Goal: Task Accomplishment & Management: Manage account settings

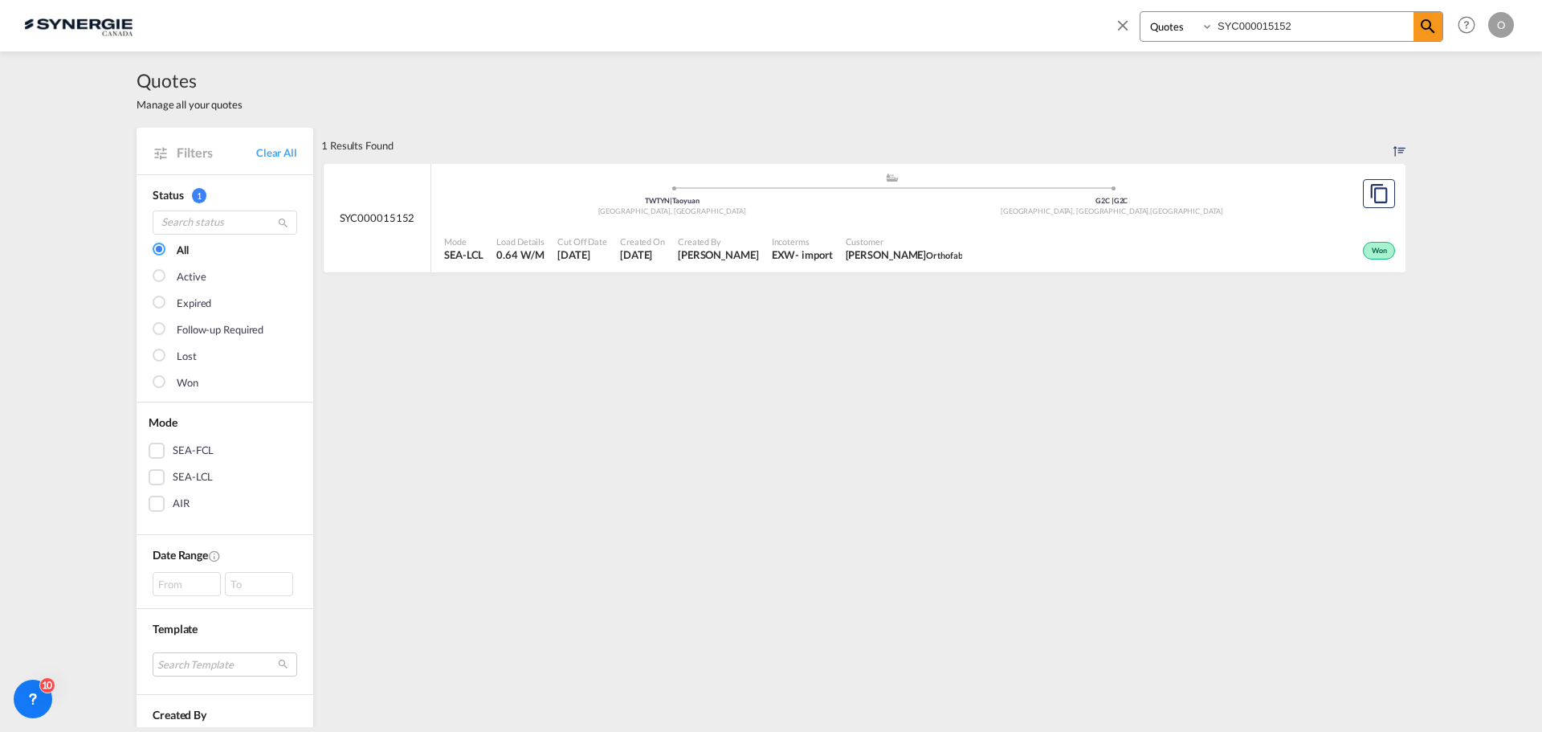
select select "Quotes"
drag, startPoint x: 1325, startPoint y: 22, endPoint x: 1077, endPoint y: 20, distance: 248.2
click at [1079, 22] on div "Bookings Quotes Enquiries SYC000015152 Help Resources Product Release O My Prof…" at bounding box center [771, 25] width 1494 height 50
paste input "1506"
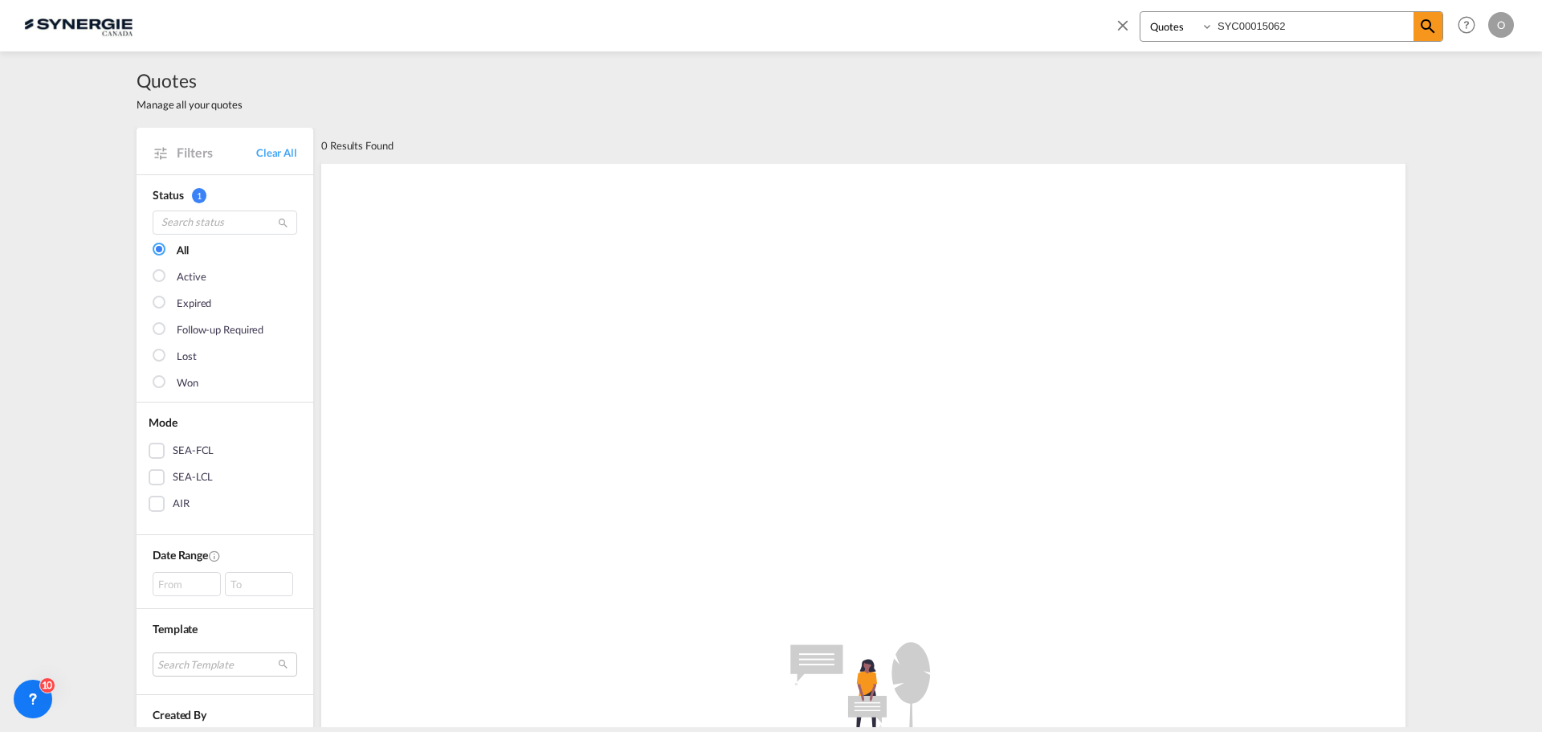
click at [1246, 27] on input "SYC00015062" at bounding box center [1314, 26] width 200 height 28
click at [1247, 26] on input "SYC00015062" at bounding box center [1314, 26] width 200 height 28
click at [1247, 25] on input "SYC00015062" at bounding box center [1314, 26] width 200 height 28
type input "SYC000015062"
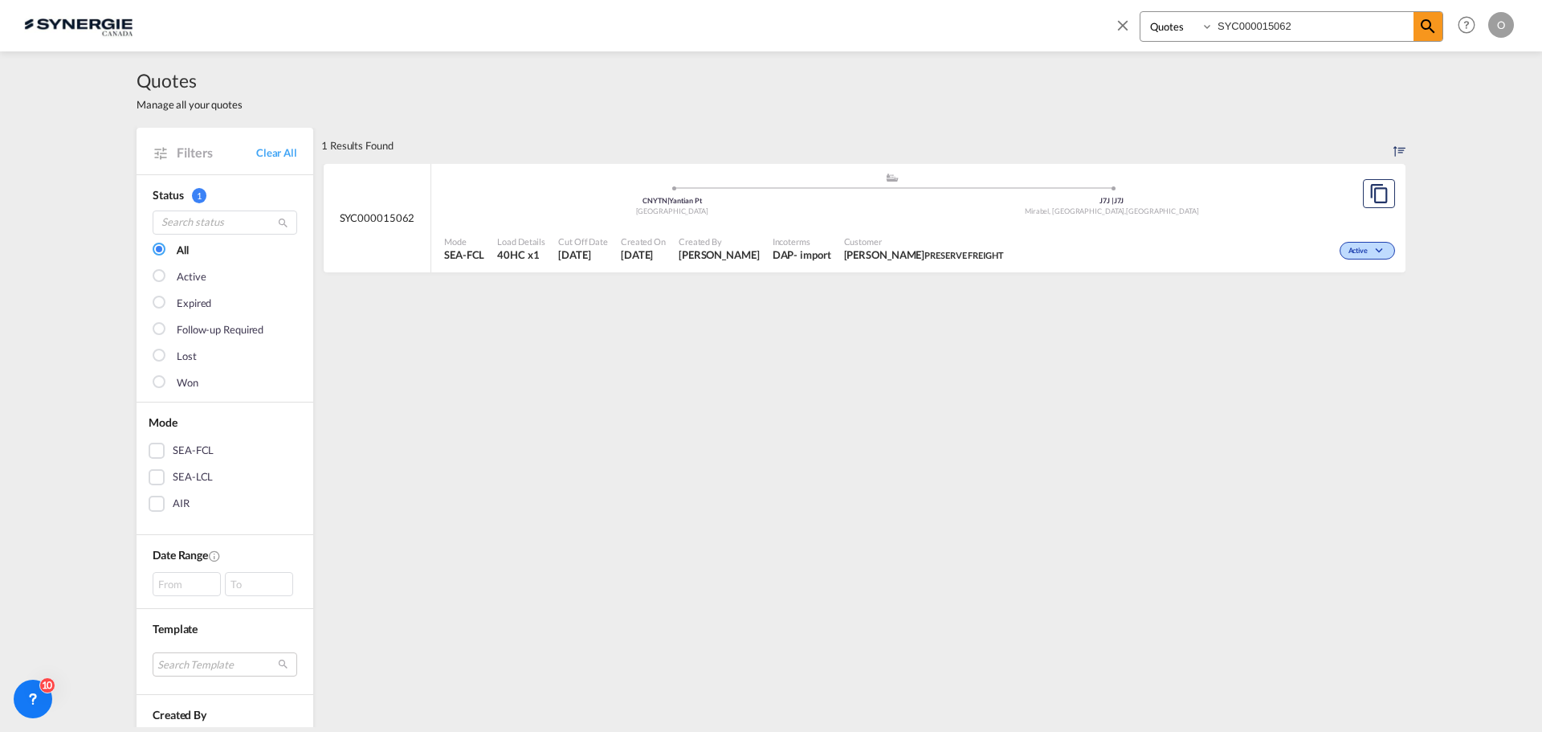
click at [1014, 242] on div "Active" at bounding box center [1204, 249] width 389 height 40
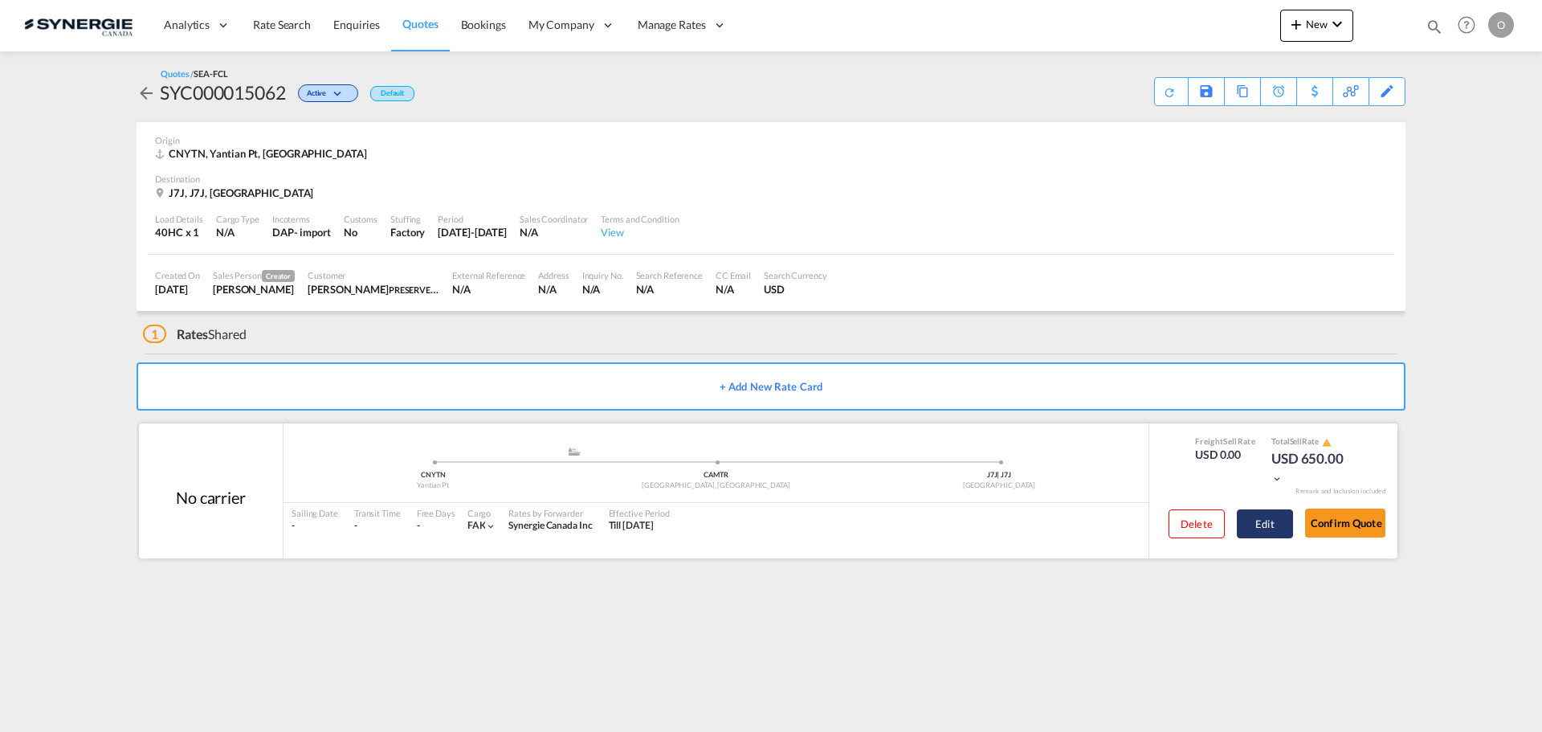
click at [1272, 521] on button "Edit" at bounding box center [1265, 523] width 56 height 29
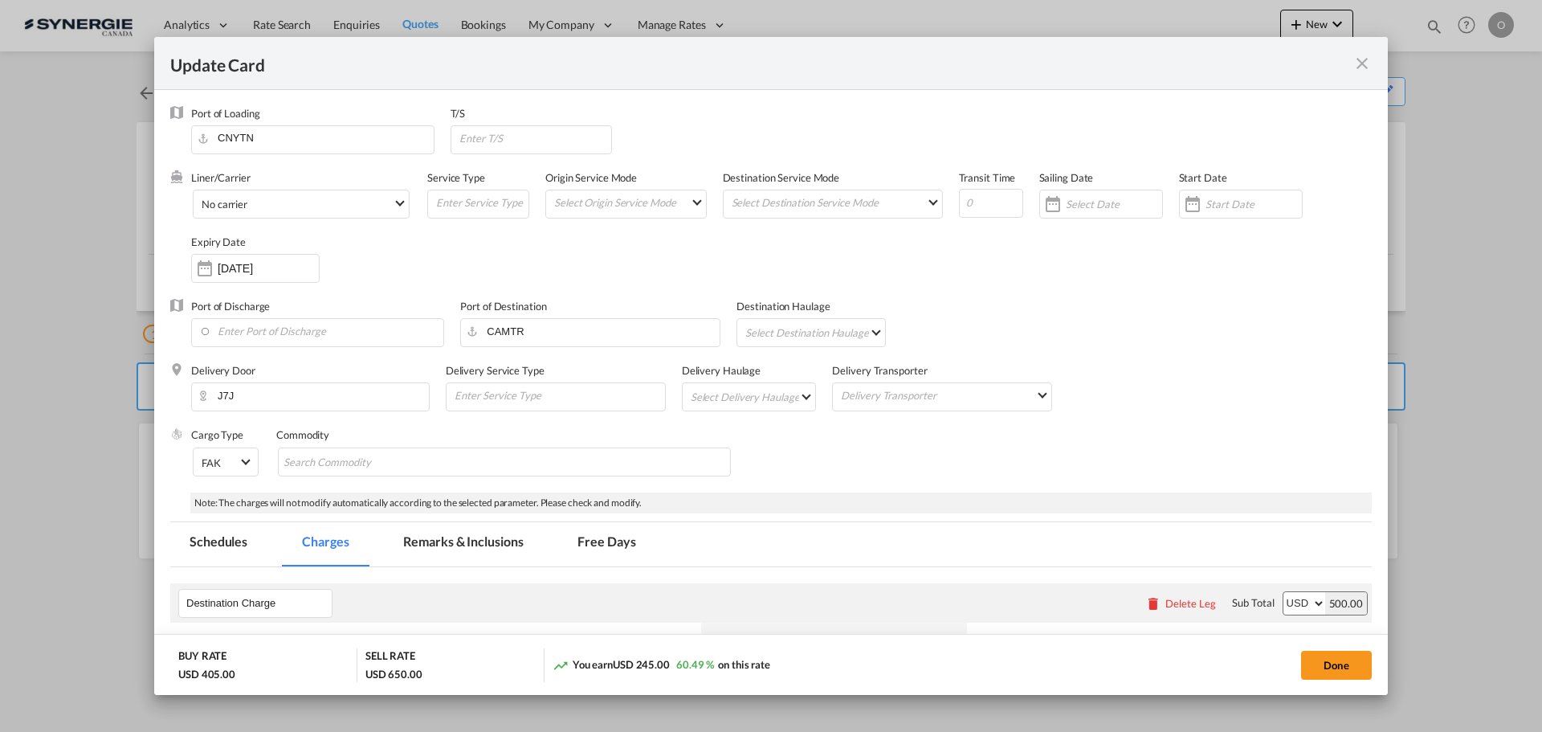
select select "per container"
select select "per B/L"
select select "per shipment"
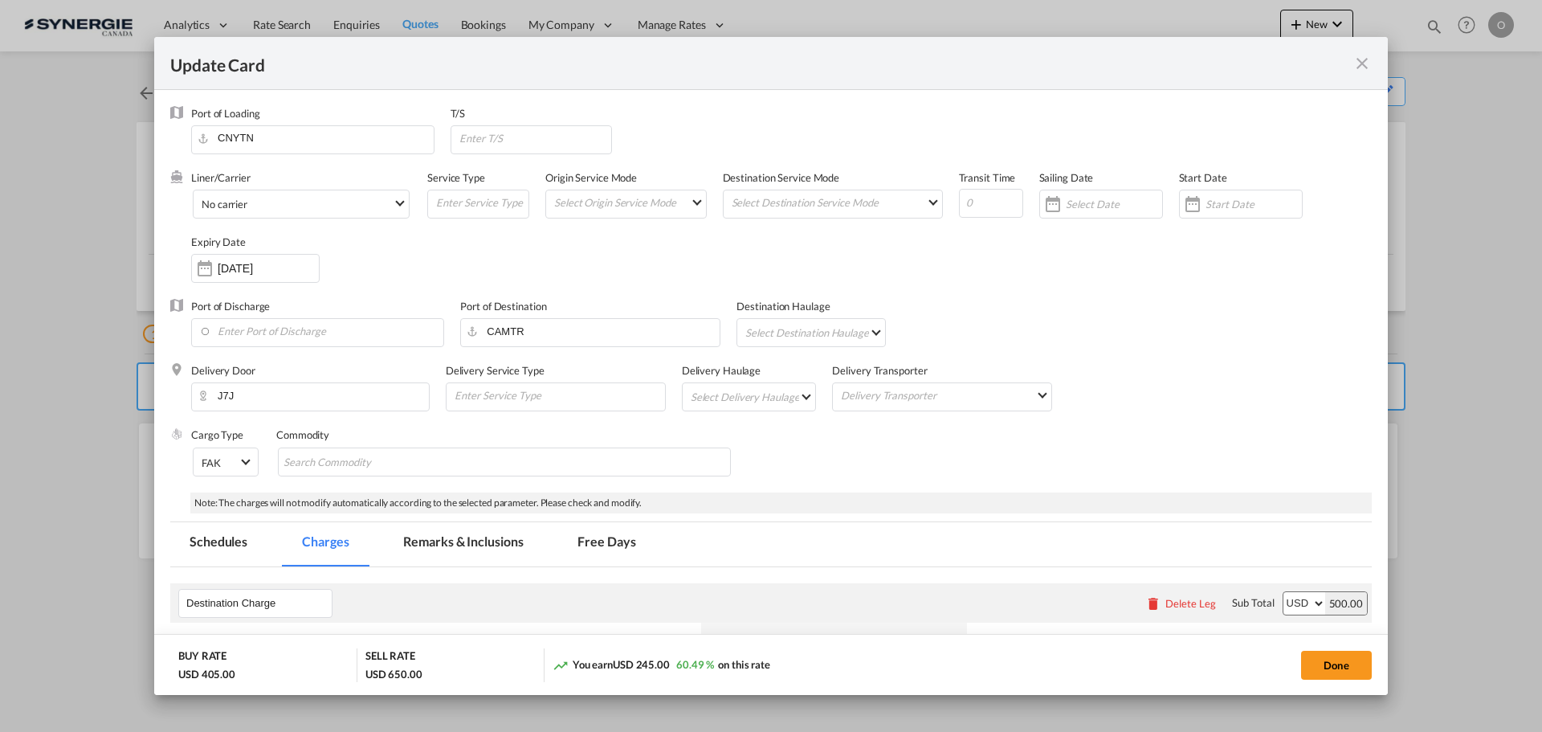
click at [502, 543] on md-tab-item "Remarks & Inclusions" at bounding box center [463, 544] width 158 height 44
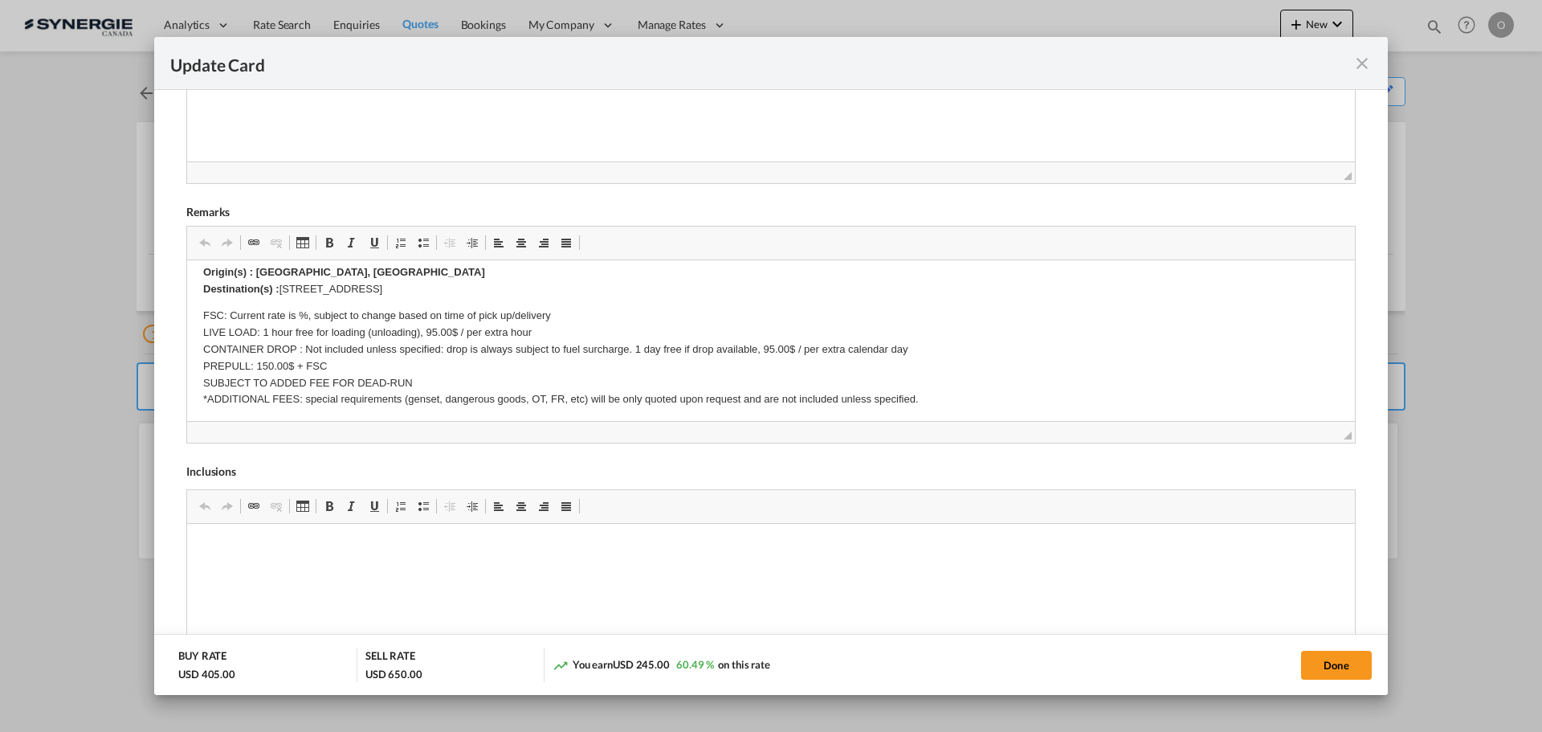
scroll to position [241, 0]
